Goal: Find specific page/section

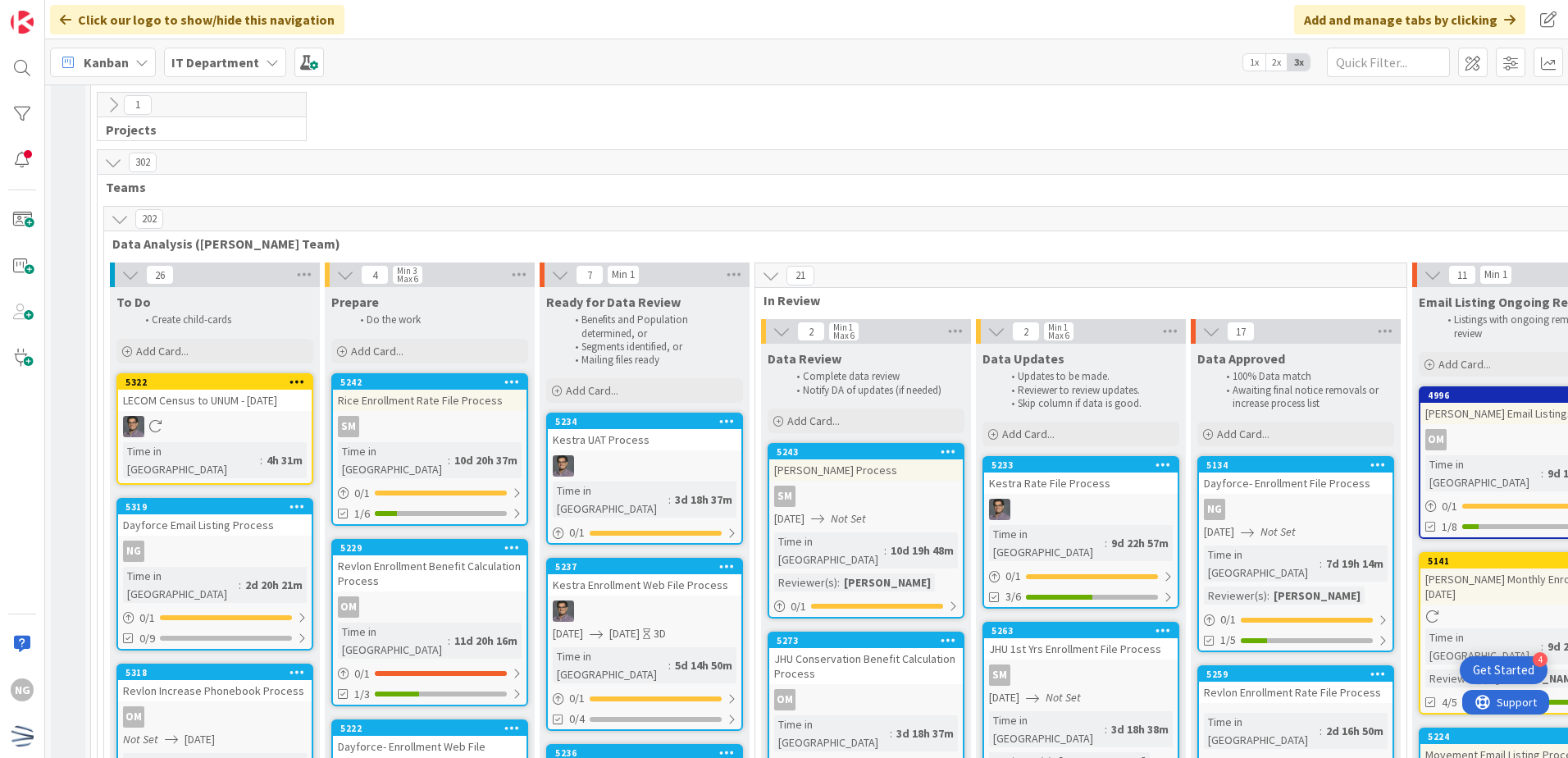
scroll to position [4594, 0]
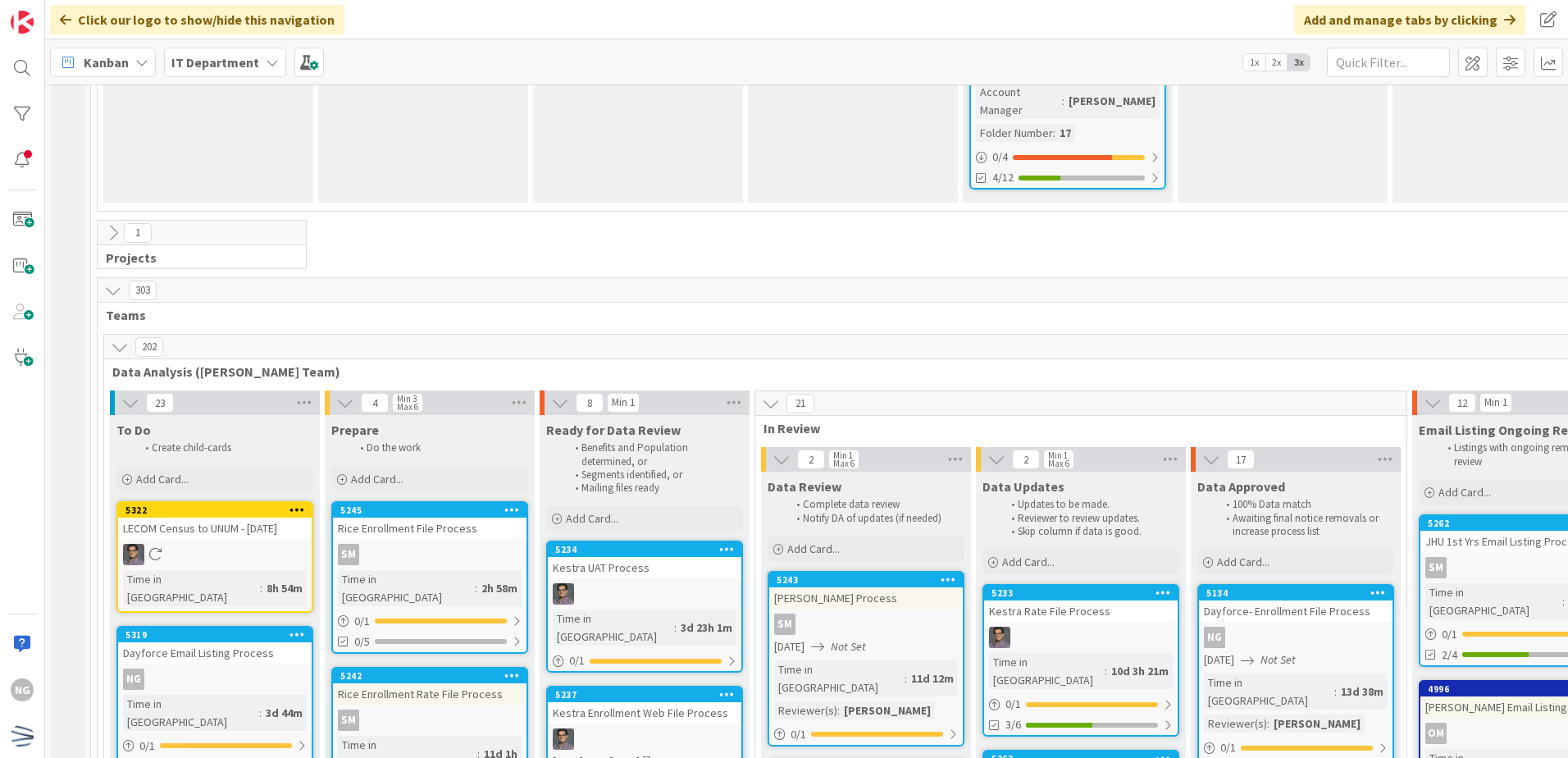
scroll to position [4348, 0]
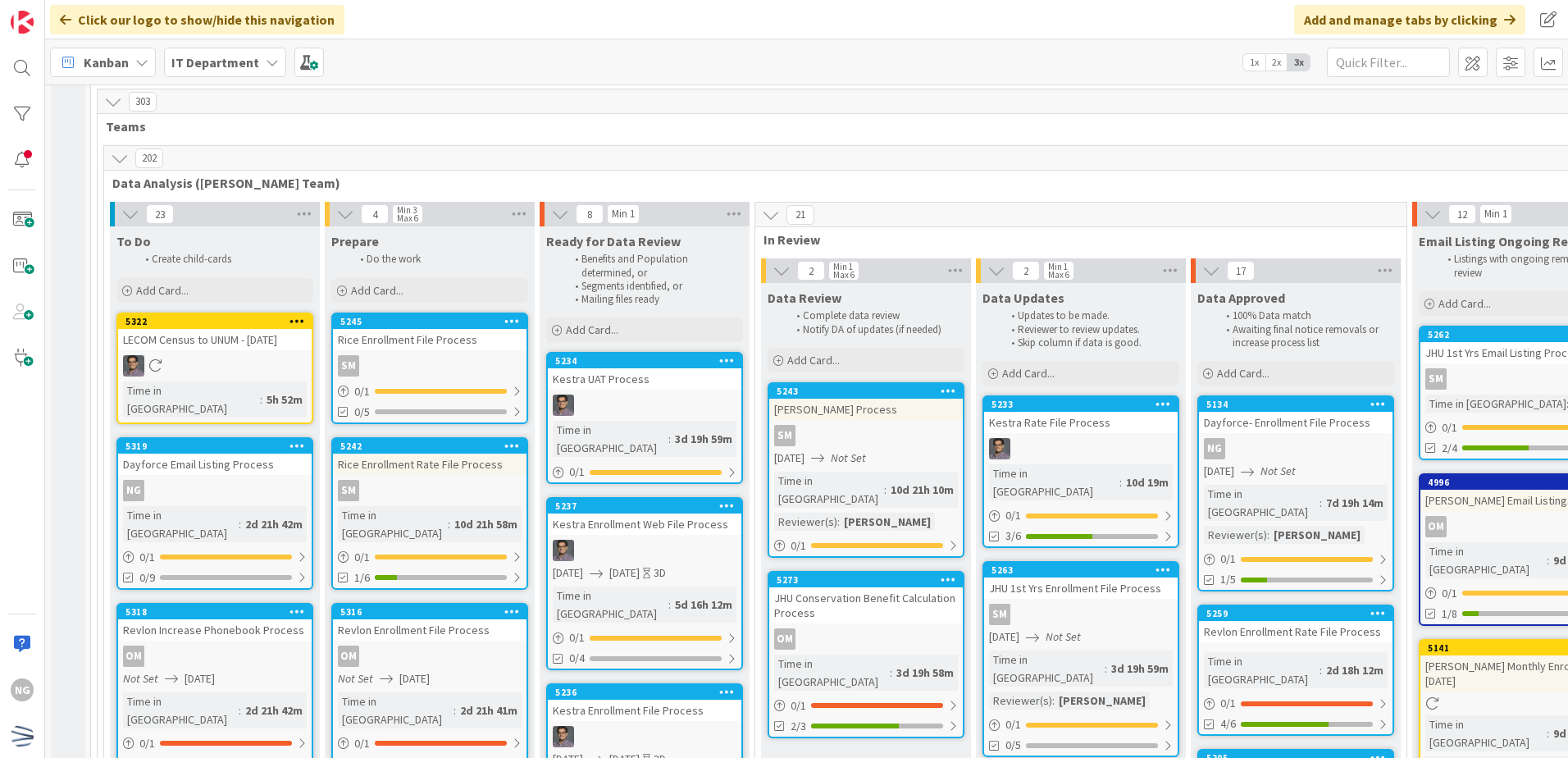
scroll to position [4640, 0]
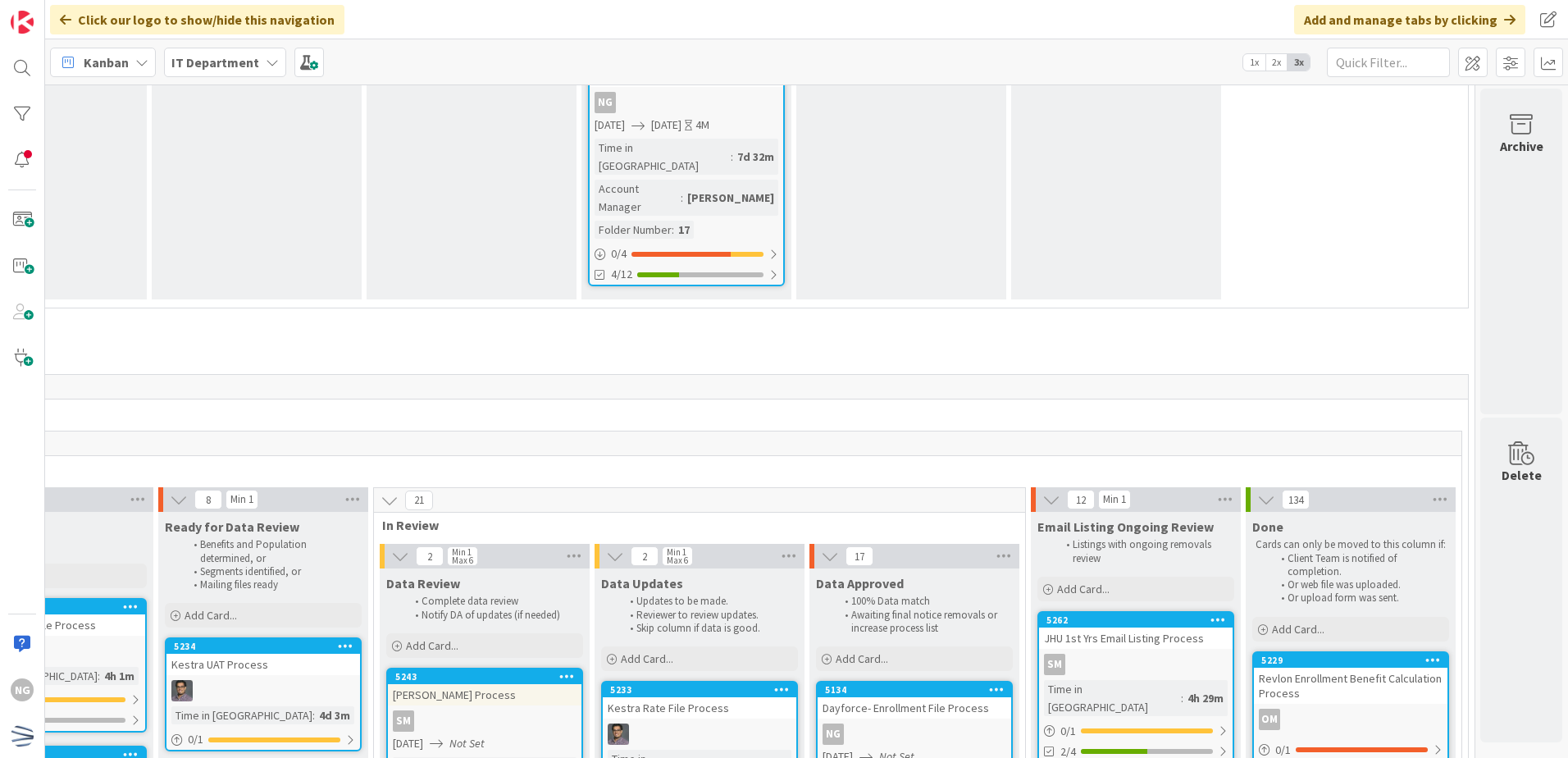
scroll to position [4266, 393]
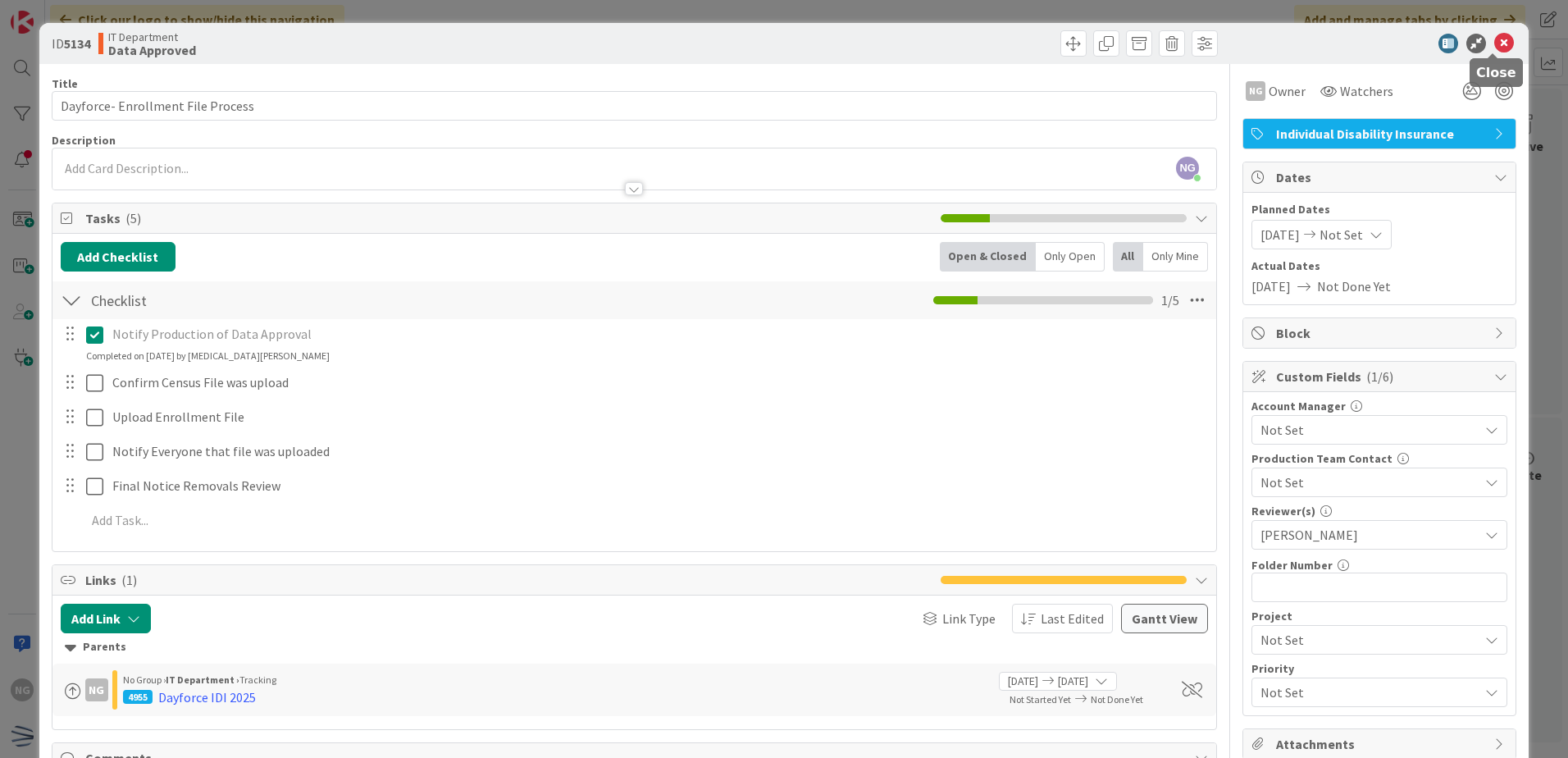
click at [1495, 44] on icon at bounding box center [1504, 43] width 20 height 20
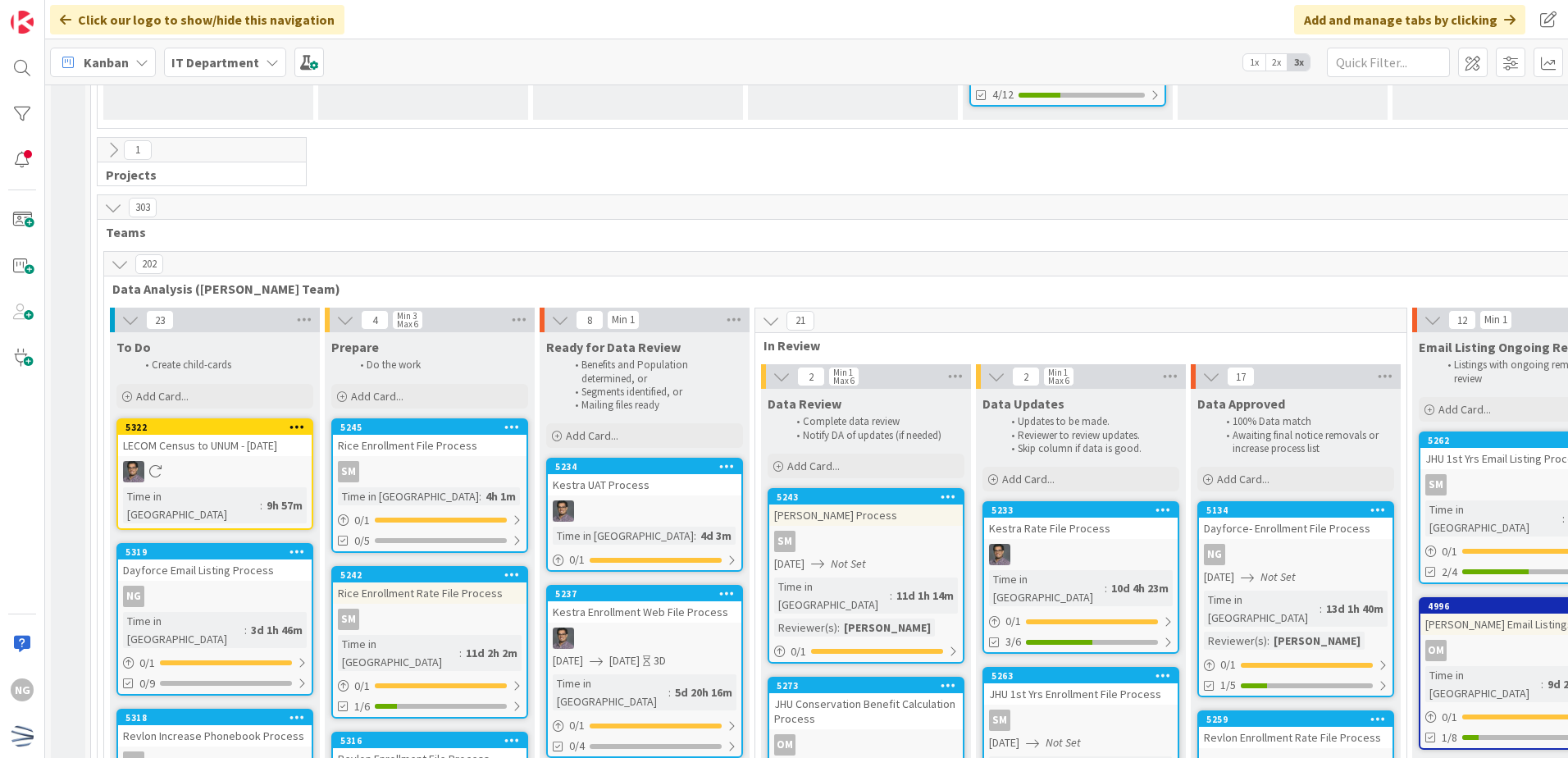
scroll to position [4594, 0]
